Goal: Check status

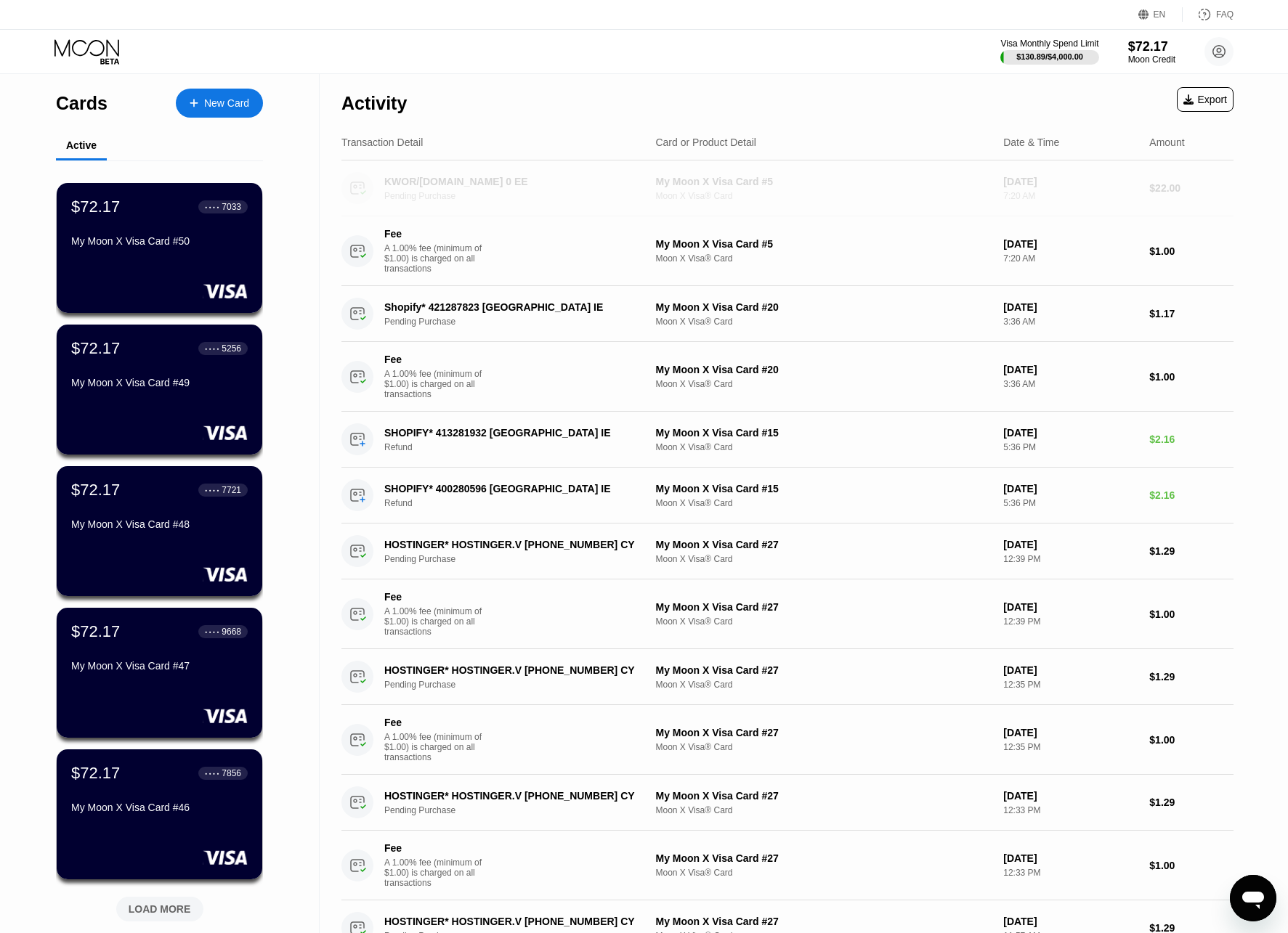
click at [684, 172] on div "KWOR/[DOMAIN_NAME] 0 EE Pending Purchase My Moon X Visa Card #5 Moon X Visa® Ca…" at bounding box center [786, 188] width 891 height 56
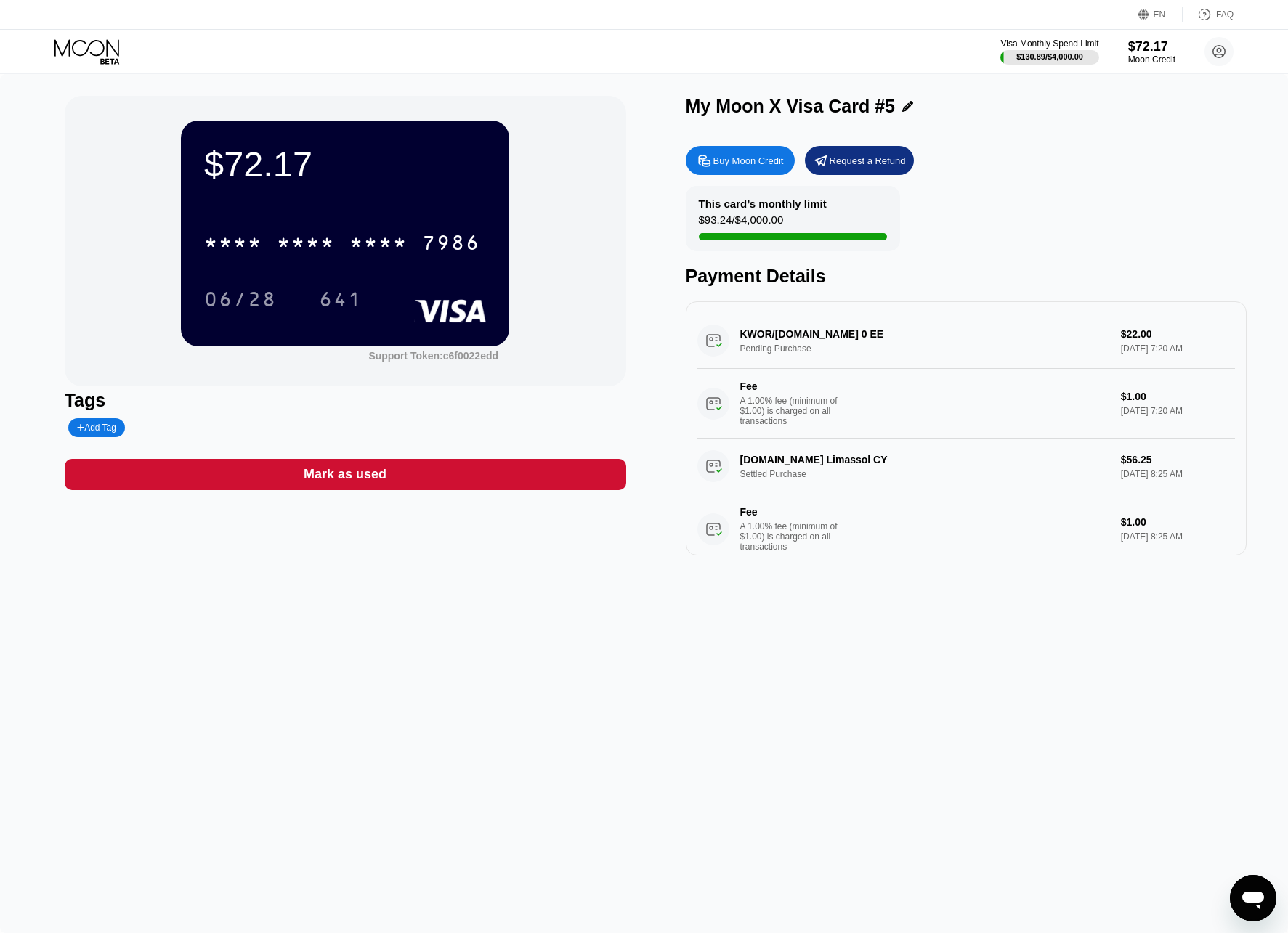
click at [92, 55] on icon at bounding box center [88, 51] width 67 height 26
